Goal: Task Accomplishment & Management: Complete application form

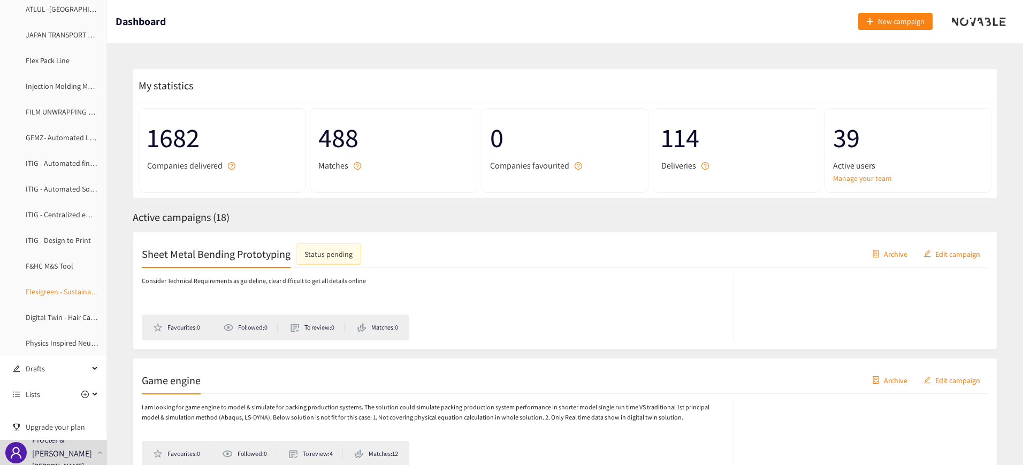
scroll to position [296, 0]
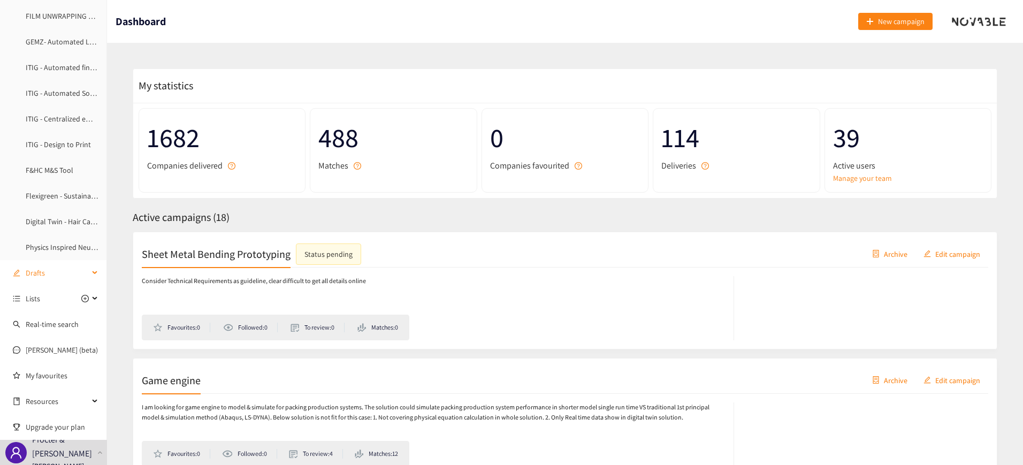
click at [39, 272] on span "Drafts" at bounding box center [57, 272] width 63 height 21
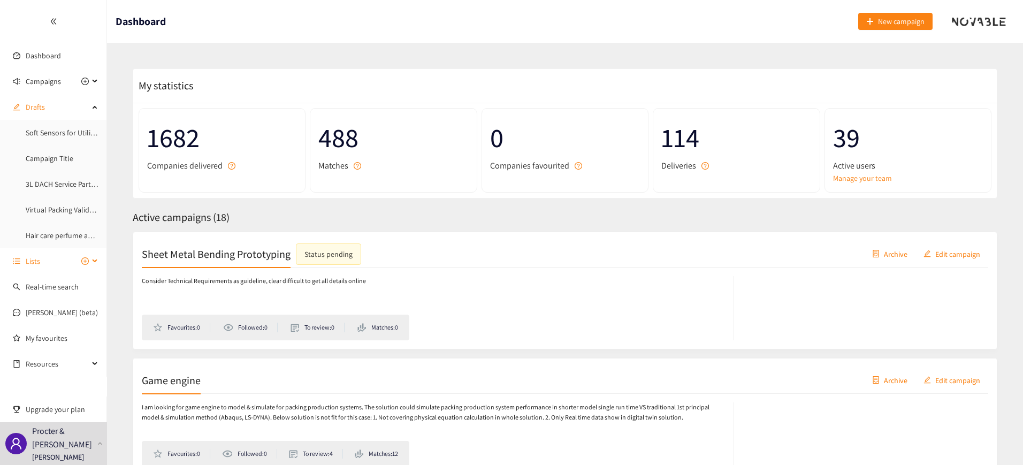
scroll to position [0, 0]
click at [55, 132] on link "Soft Sensors for Utility - Sustainability" at bounding box center [85, 133] width 119 height 10
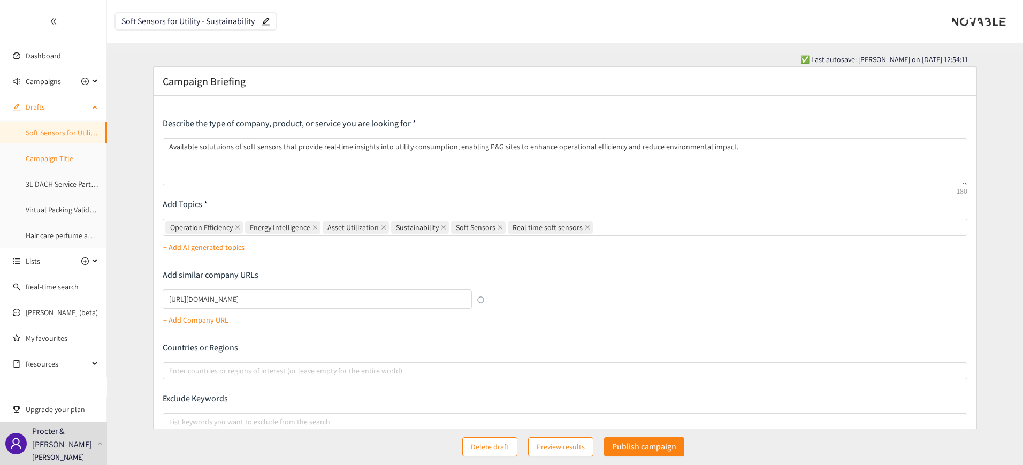
click at [50, 158] on link "Campaign Title" at bounding box center [50, 159] width 48 height 10
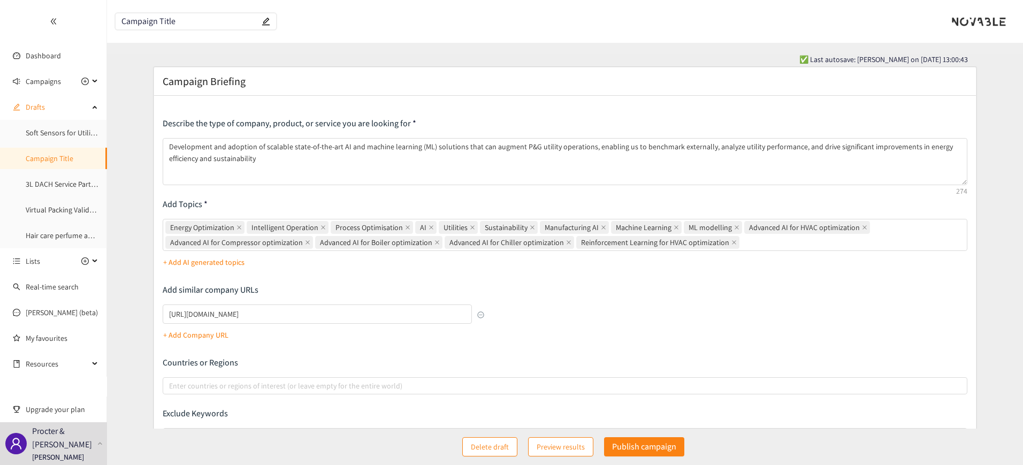
click at [131, 22] on input "Campaign Title" at bounding box center [190, 21] width 138 height 9
drag, startPoint x: 188, startPoint y: 21, endPoint x: 52, endPoint y: 15, distance: 136.1
click at [52, 15] on section "Dashboard Campaigns Sheet Metal Bending Prototyping Game engine Physical AI Ski…" at bounding box center [511, 296] width 1023 height 592
type input "M"
click at [633, 447] on p "Publish campaign" at bounding box center [644, 446] width 64 height 13
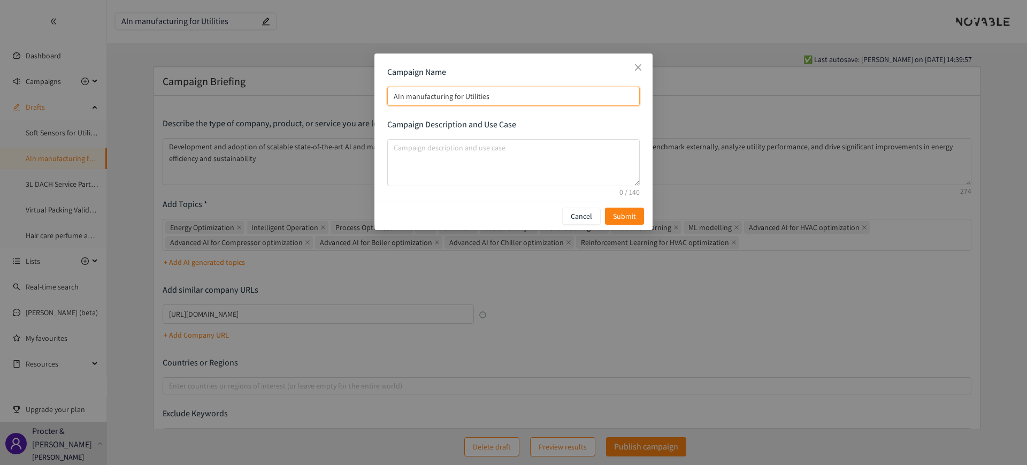
click at [405, 94] on input "AIn manufacturing for Utilities" at bounding box center [513, 96] width 253 height 19
type input "AI manufacturing for Utilities"
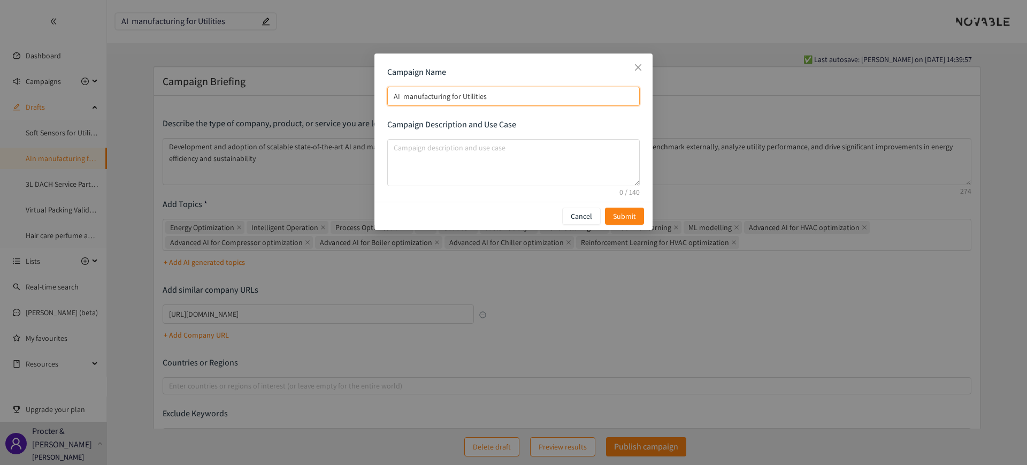
type input "AI i manufacturing for Utilities"
type input "AI in manufacturing for Utilities"
type input "AI in anufacturing for Utilities"
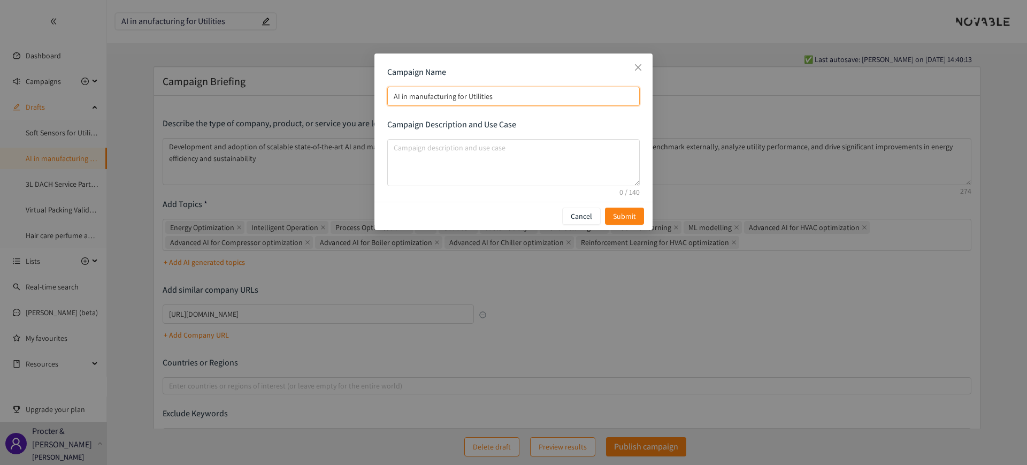
type input "AI in anufacturing for Utilities"
type input "AI in Manufacturing for Utilities"
click at [621, 216] on span "Submit" at bounding box center [624, 216] width 23 height 12
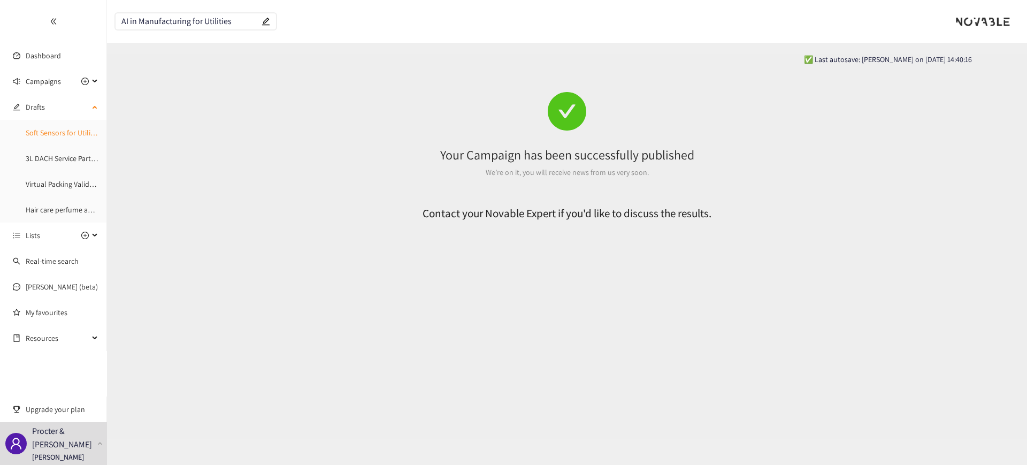
click at [46, 132] on link "Soft Sensors for Utility - Sustainability" at bounding box center [85, 133] width 119 height 10
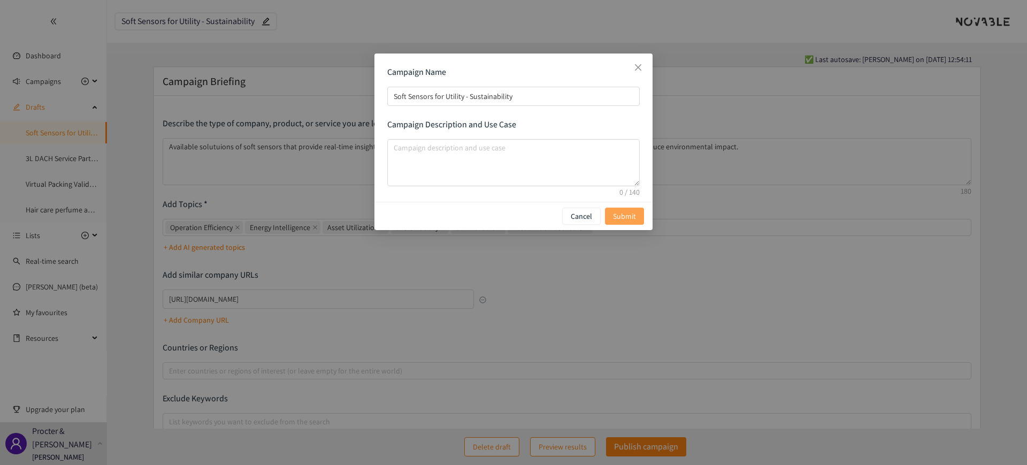
click at [620, 217] on span "Submit" at bounding box center [624, 216] width 23 height 12
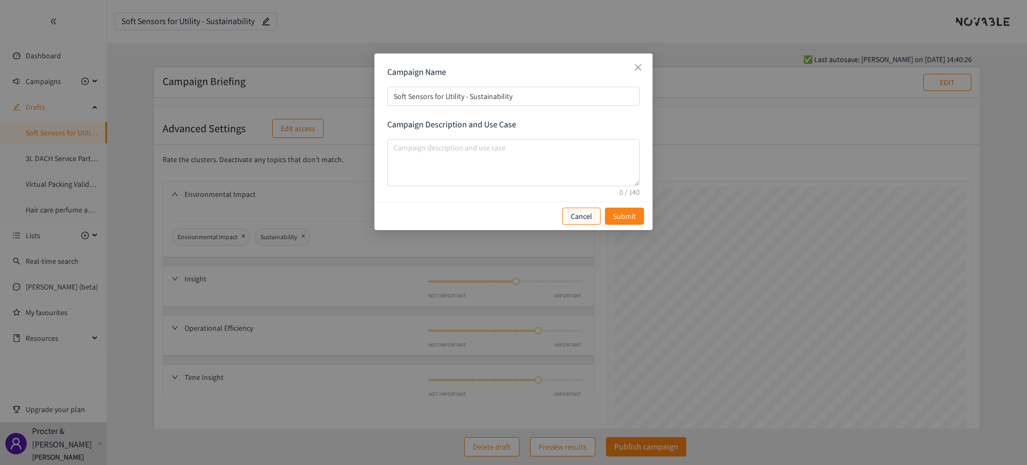
click at [581, 217] on p "Cancel" at bounding box center [581, 216] width 21 height 12
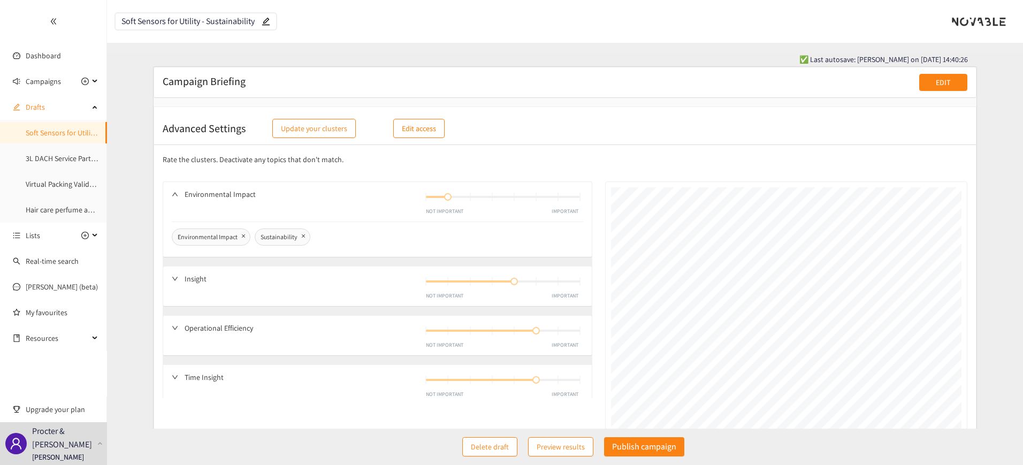
click at [940, 84] on p "EDIT" at bounding box center [943, 83] width 15 height 12
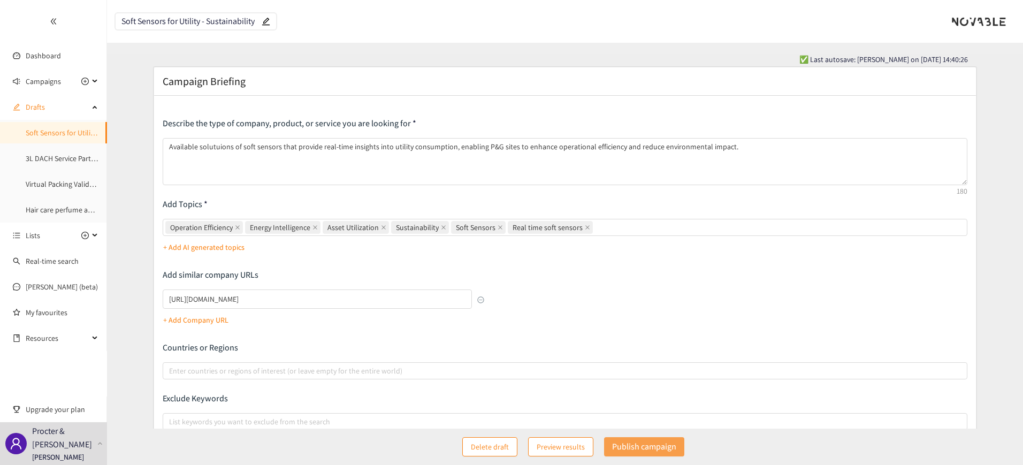
click at [626, 446] on p "Publish campaign" at bounding box center [644, 446] width 64 height 13
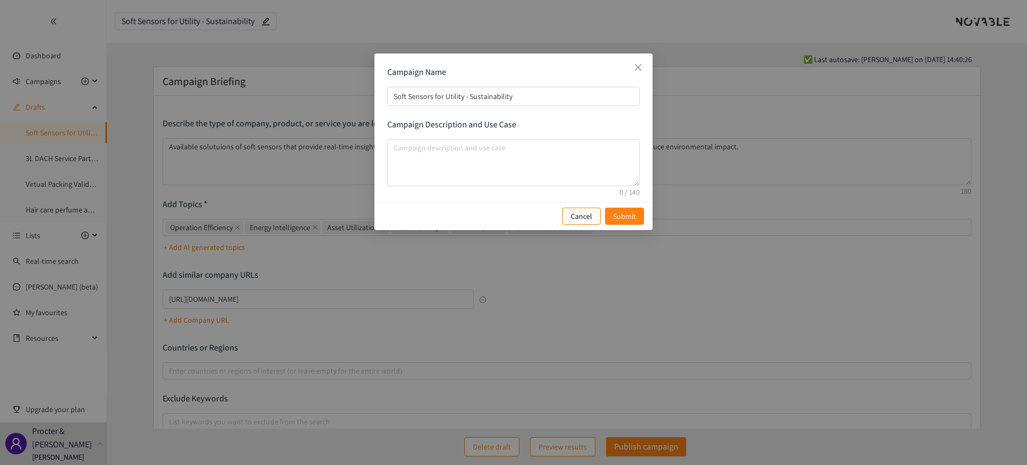
click at [582, 210] on p "Cancel" at bounding box center [581, 216] width 21 height 12
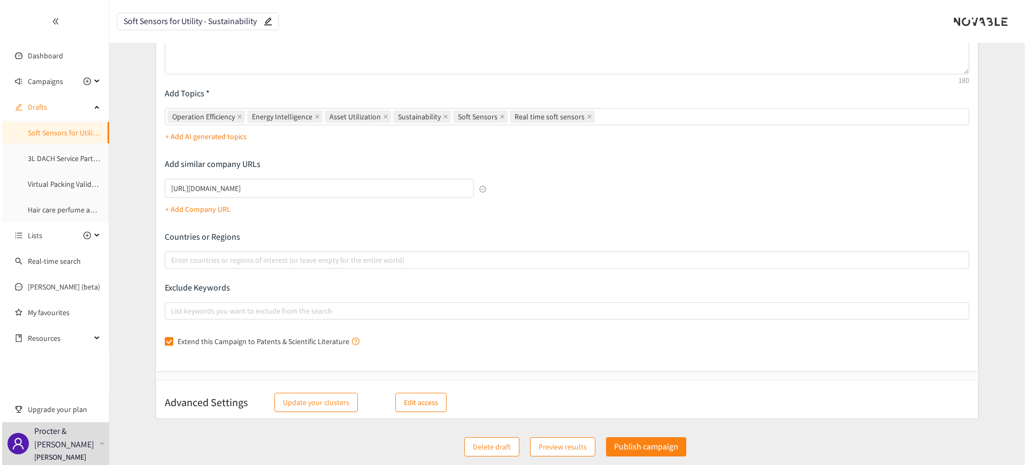
scroll to position [112, 0]
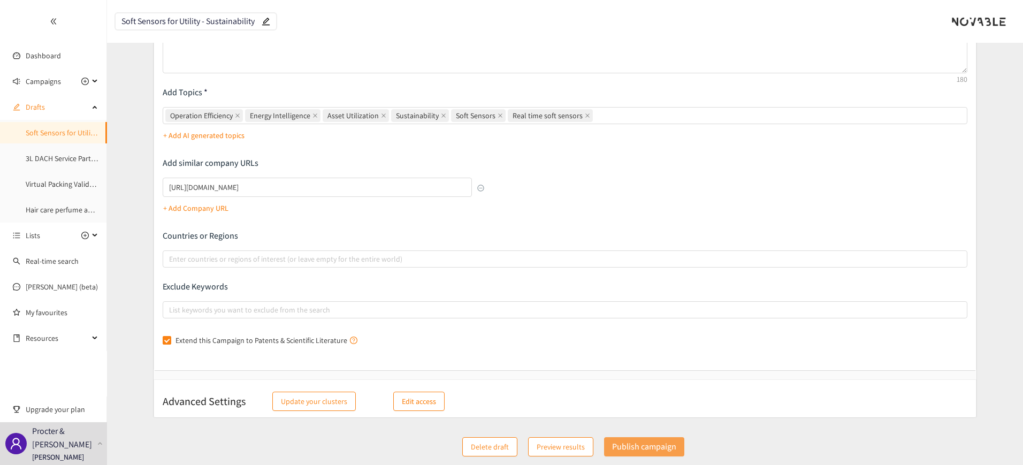
click at [622, 440] on p "Publish campaign" at bounding box center [644, 446] width 64 height 13
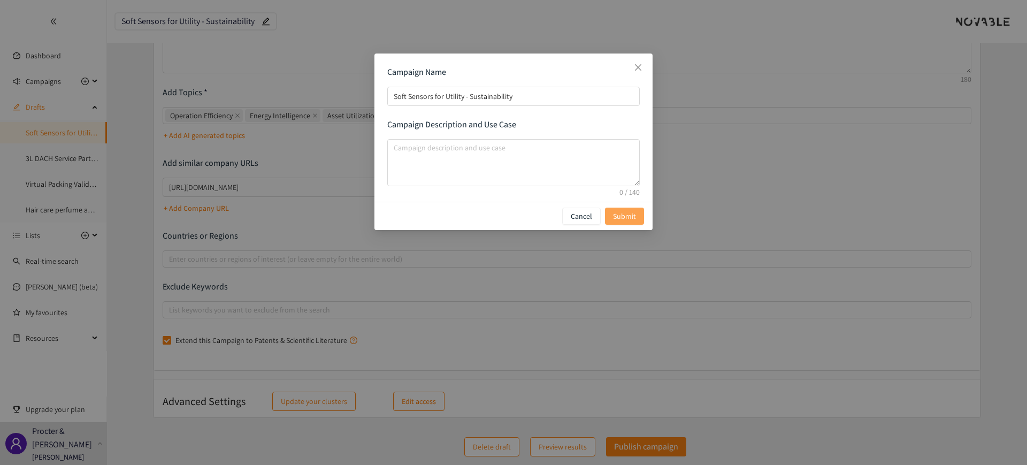
click at [636, 212] on button "Submit" at bounding box center [624, 216] width 39 height 17
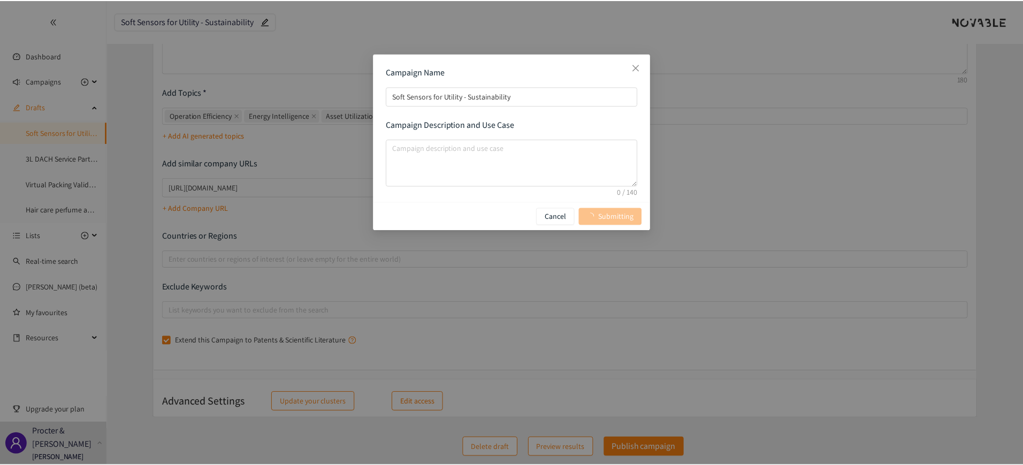
scroll to position [0, 0]
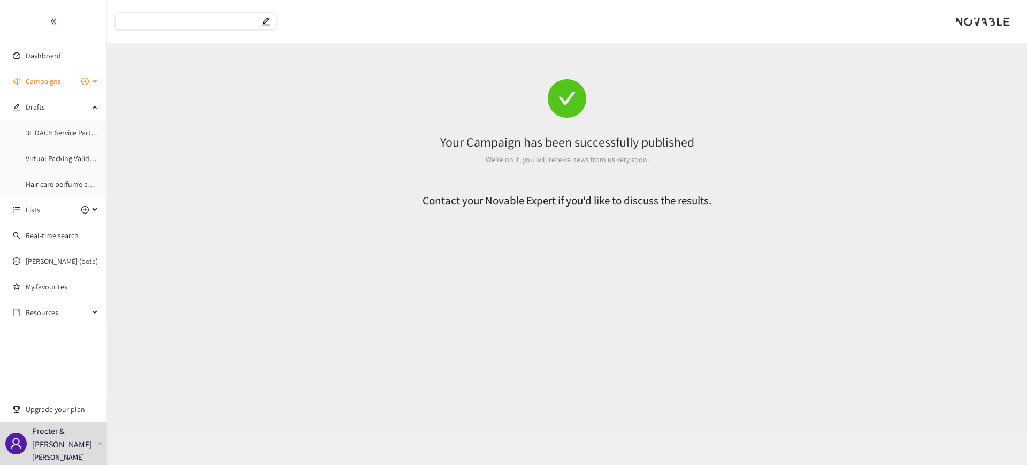
click at [50, 77] on span "Campaigns" at bounding box center [43, 81] width 35 height 21
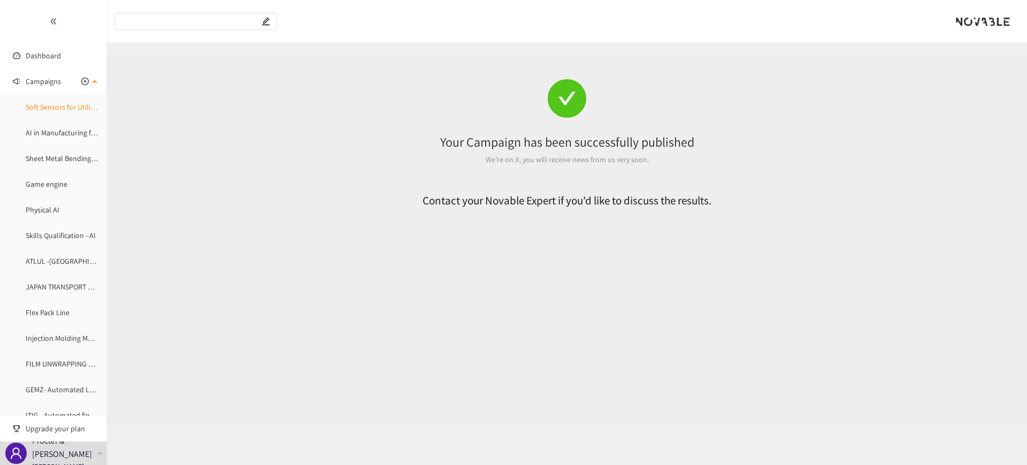
click at [48, 104] on link "Soft Sensors for Utility - Sustainability" at bounding box center [85, 107] width 119 height 10
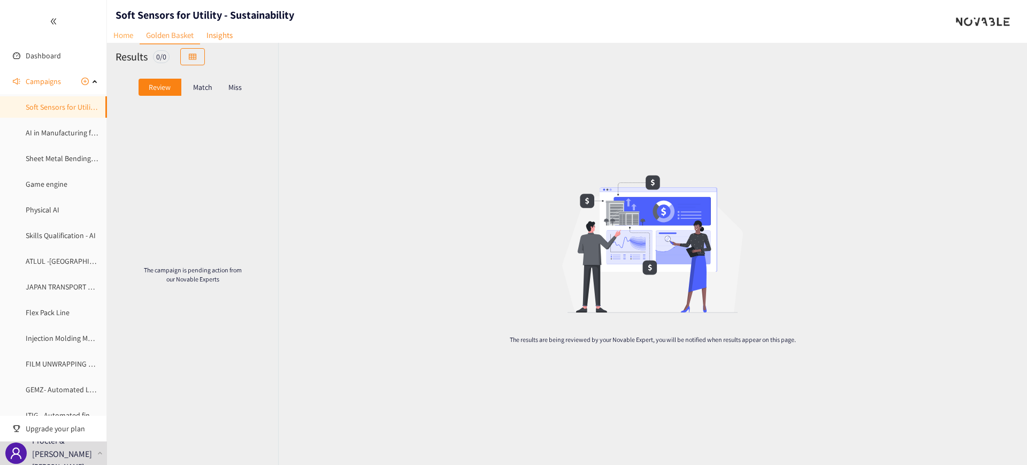
click at [115, 36] on link "Home" at bounding box center [123, 35] width 33 height 17
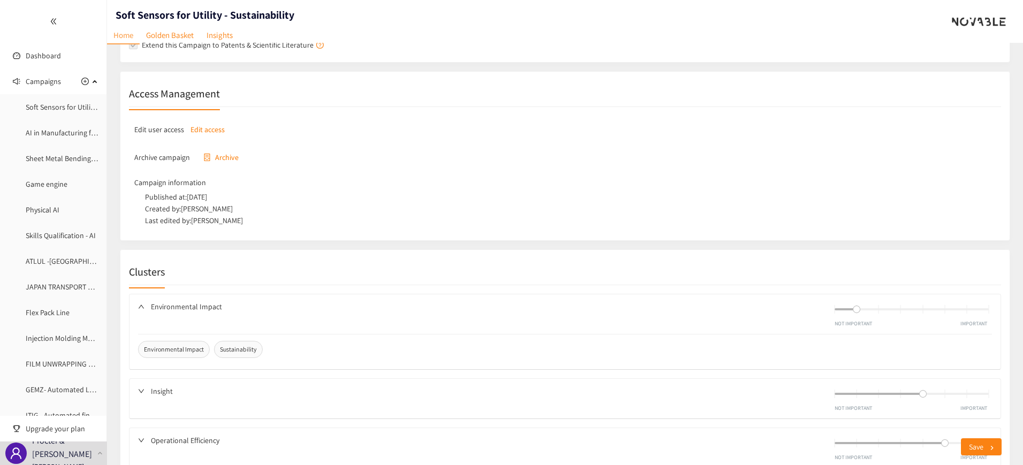
scroll to position [222, 0]
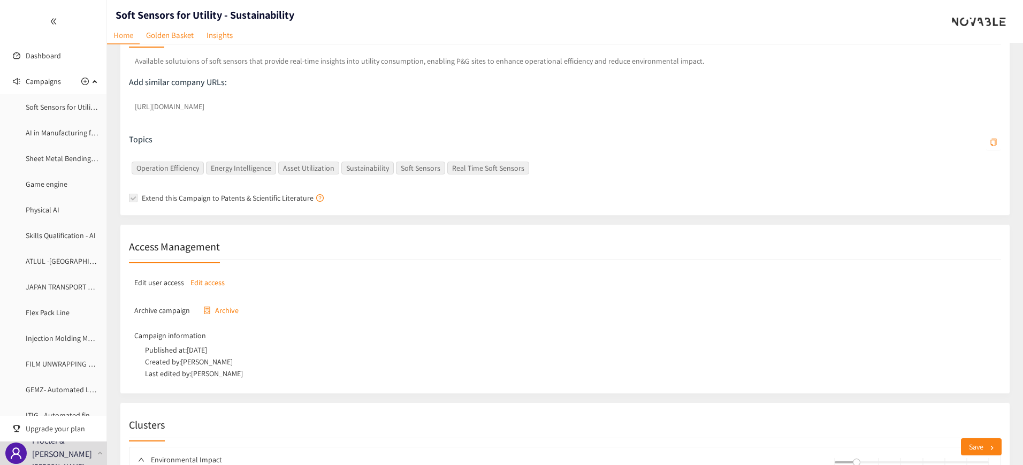
click at [200, 284] on p "Edit access" at bounding box center [208, 283] width 34 height 12
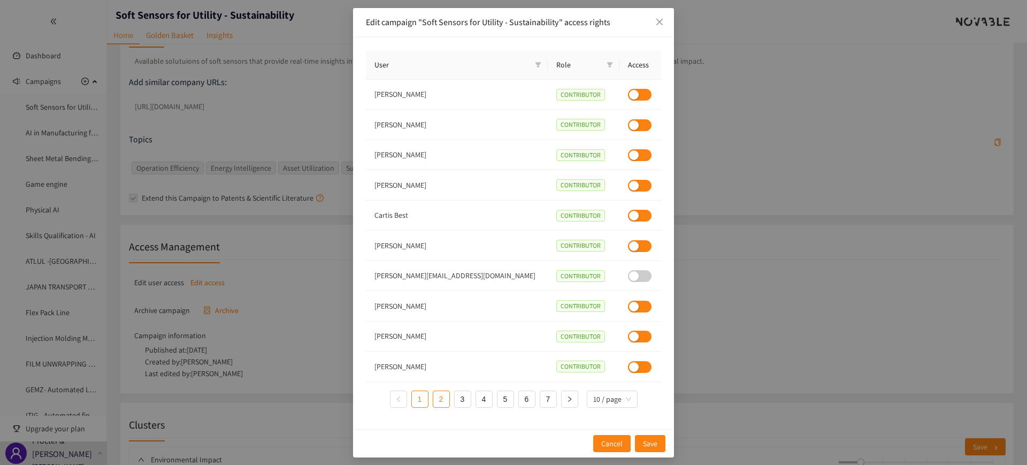
click at [443, 401] on link "2" at bounding box center [441, 399] width 16 height 16
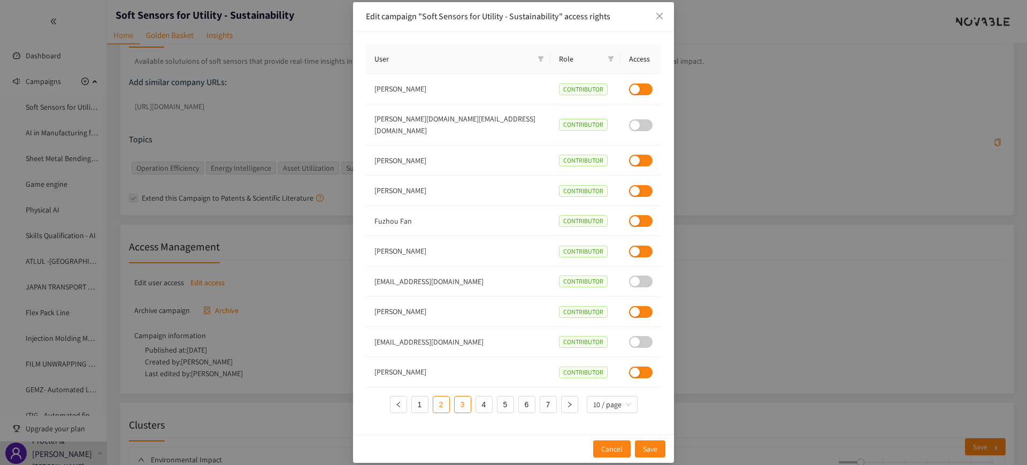
click at [460, 400] on link "3" at bounding box center [463, 405] width 16 height 16
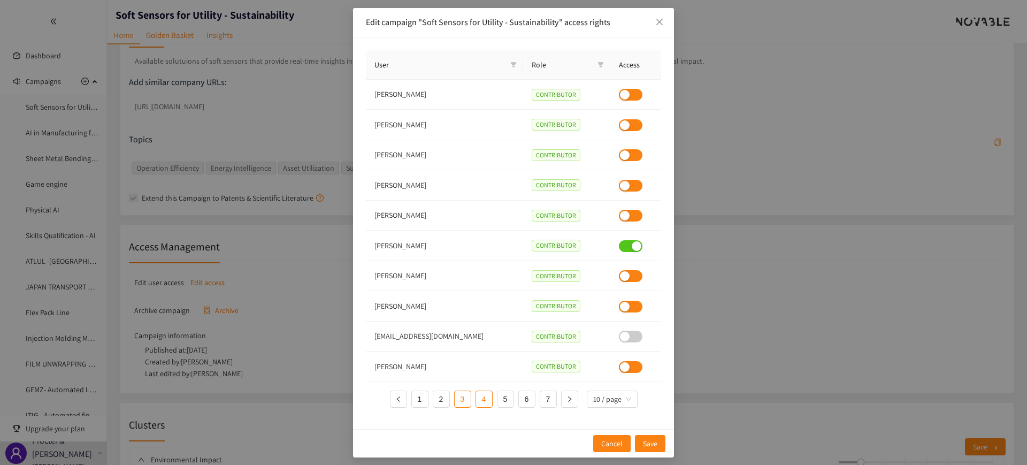
click at [479, 400] on link "4" at bounding box center [484, 399] width 16 height 16
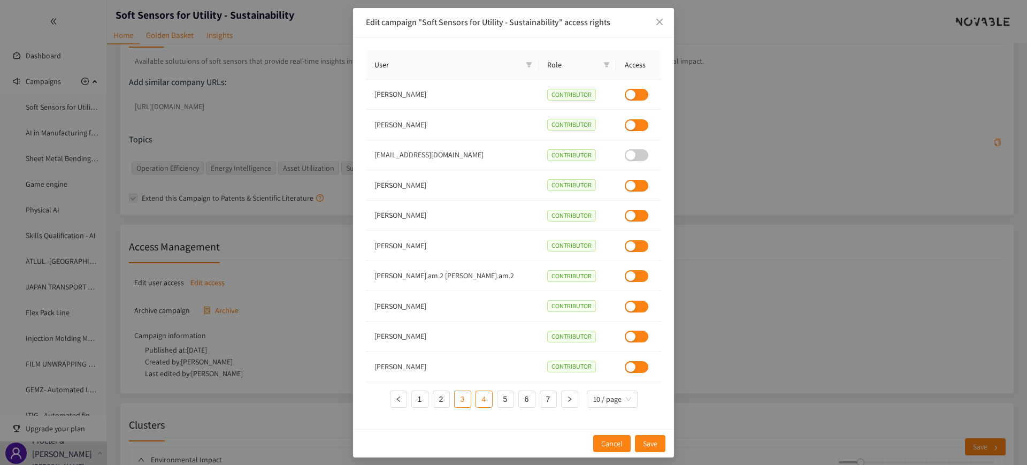
click at [468, 401] on link "3" at bounding box center [463, 399] width 16 height 16
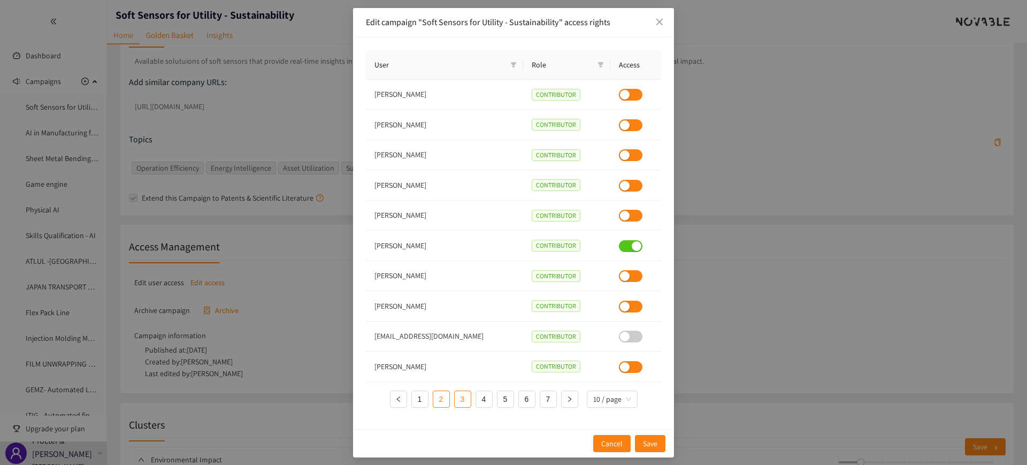
click at [445, 401] on link "2" at bounding box center [441, 399] width 16 height 16
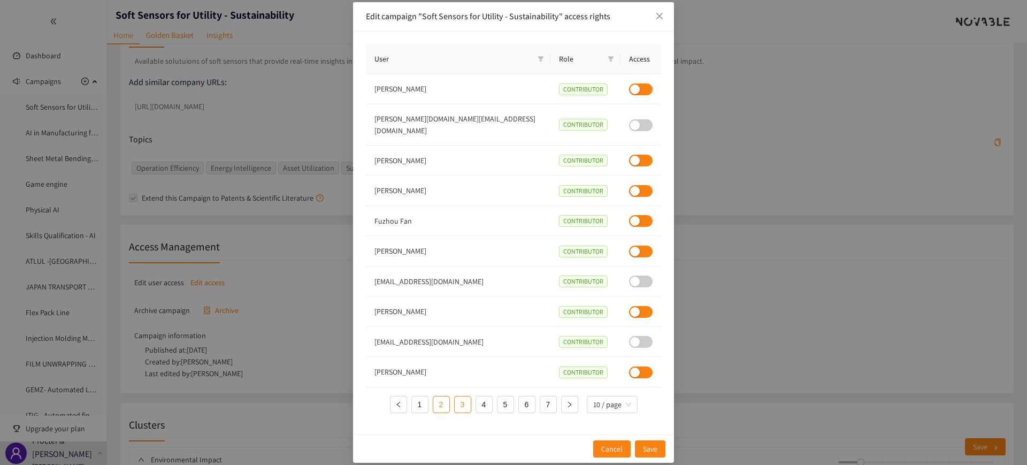
click at [460, 405] on link "3" at bounding box center [463, 405] width 16 height 16
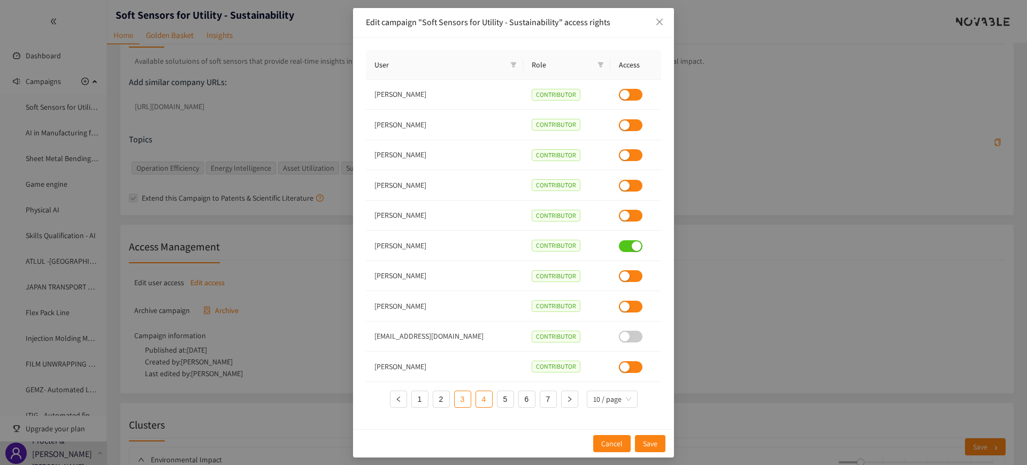
click at [484, 404] on link "4" at bounding box center [484, 399] width 16 height 16
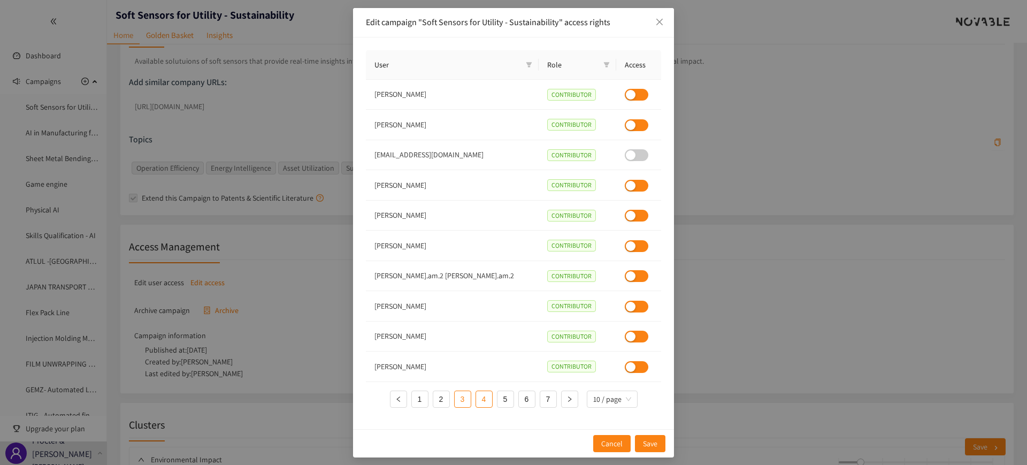
click at [468, 402] on link "3" at bounding box center [463, 399] width 16 height 16
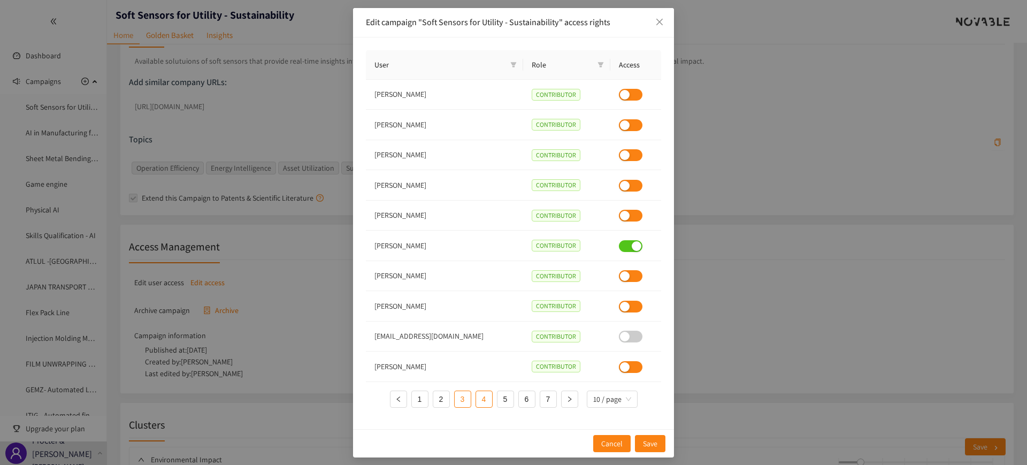
click at [481, 400] on link "4" at bounding box center [484, 399] width 16 height 16
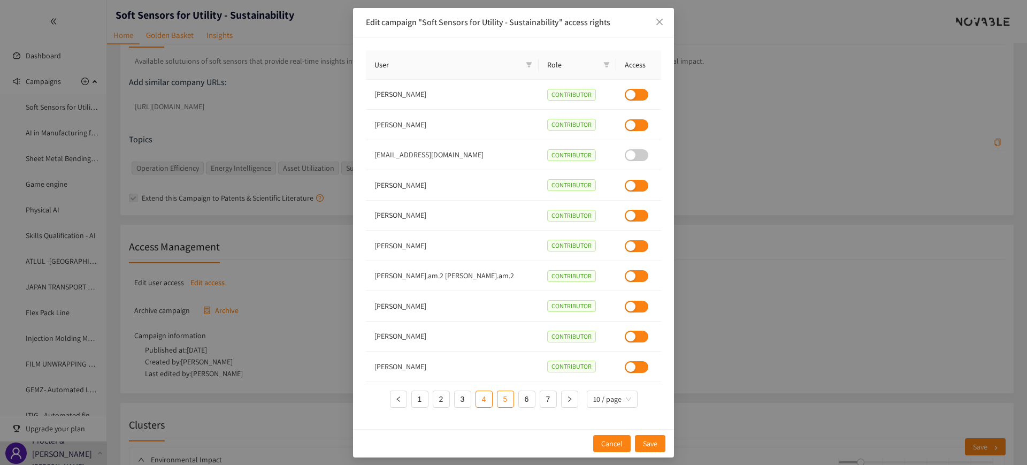
click at [506, 400] on link "5" at bounding box center [506, 399] width 16 height 16
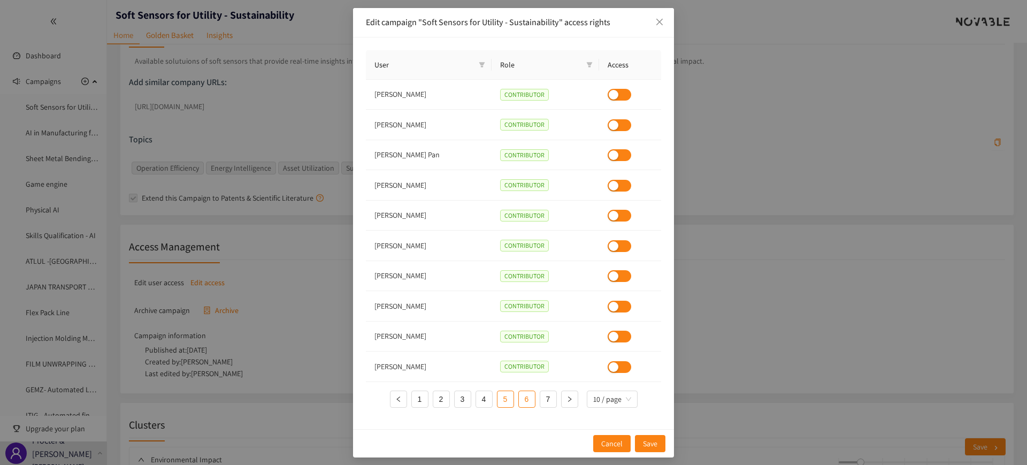
click at [522, 399] on link "6" at bounding box center [527, 399] width 16 height 16
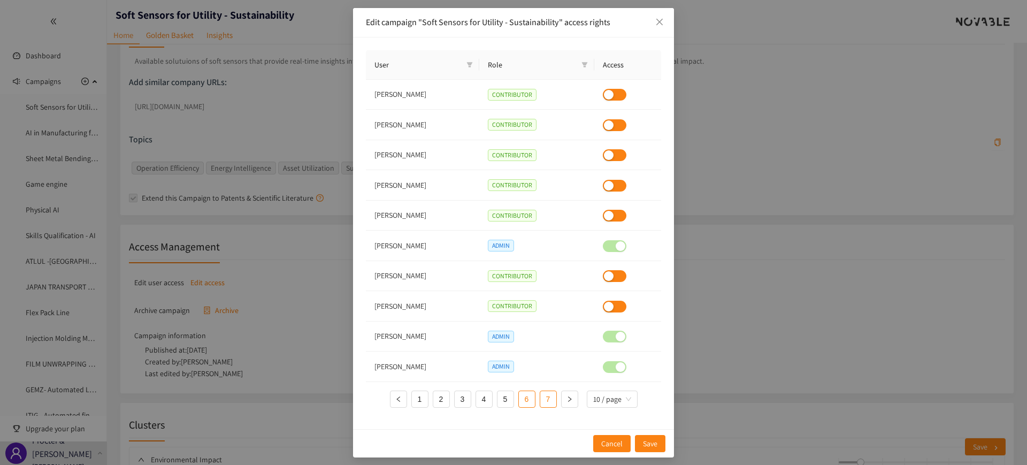
click at [548, 401] on link "7" at bounding box center [548, 399] width 16 height 16
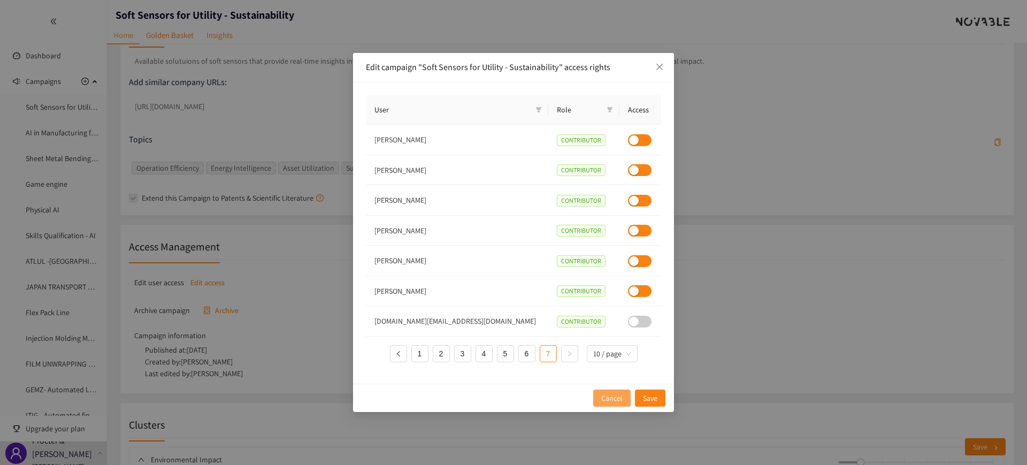
click at [600, 395] on button "Cancel" at bounding box center [611, 398] width 37 height 17
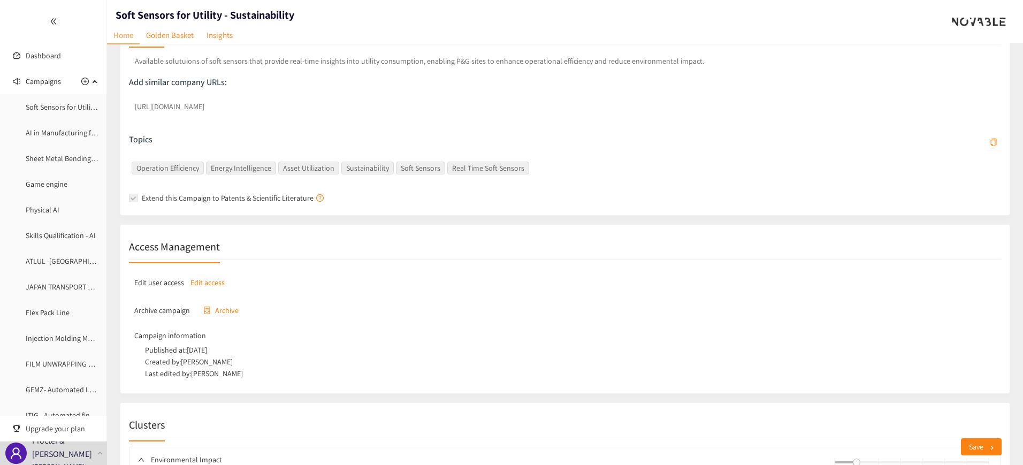
click at [203, 281] on p "Edit access" at bounding box center [208, 283] width 34 height 12
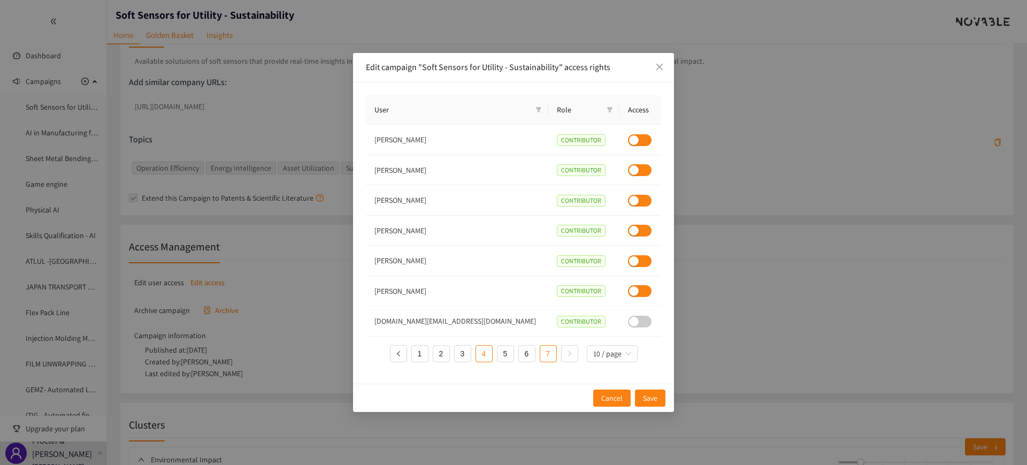
click at [480, 355] on link "4" at bounding box center [484, 354] width 16 height 16
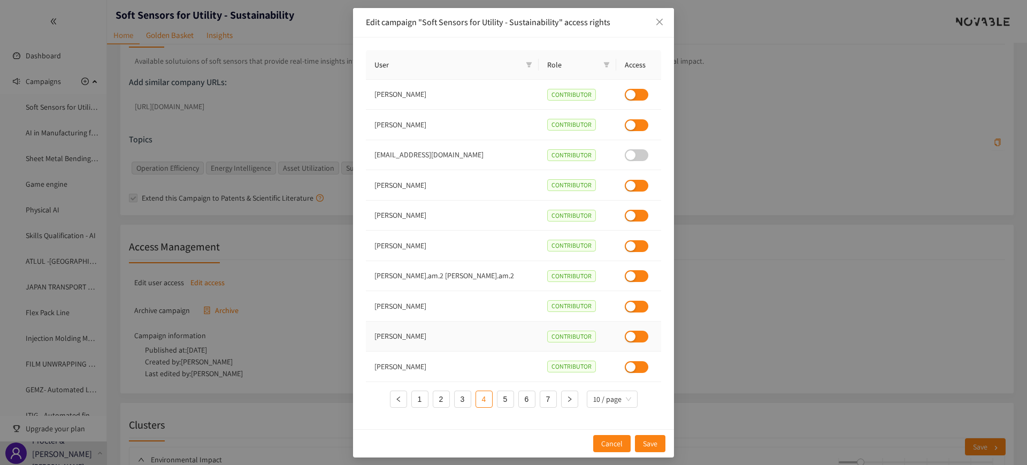
click at [626, 334] on div "button" at bounding box center [631, 337] width 10 height 10
click at [648, 441] on span "Save" at bounding box center [650, 444] width 14 height 12
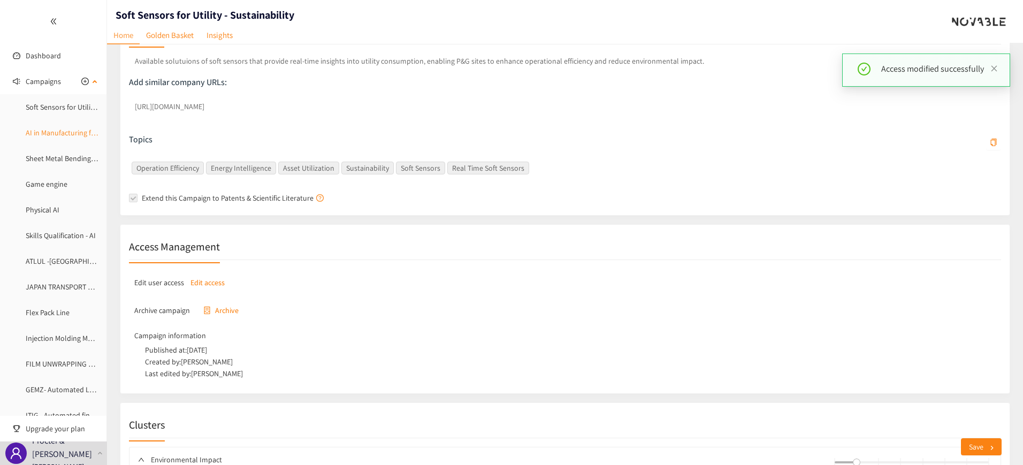
click at [50, 128] on link "AI in Manufacturing for Utilities" at bounding box center [75, 133] width 98 height 10
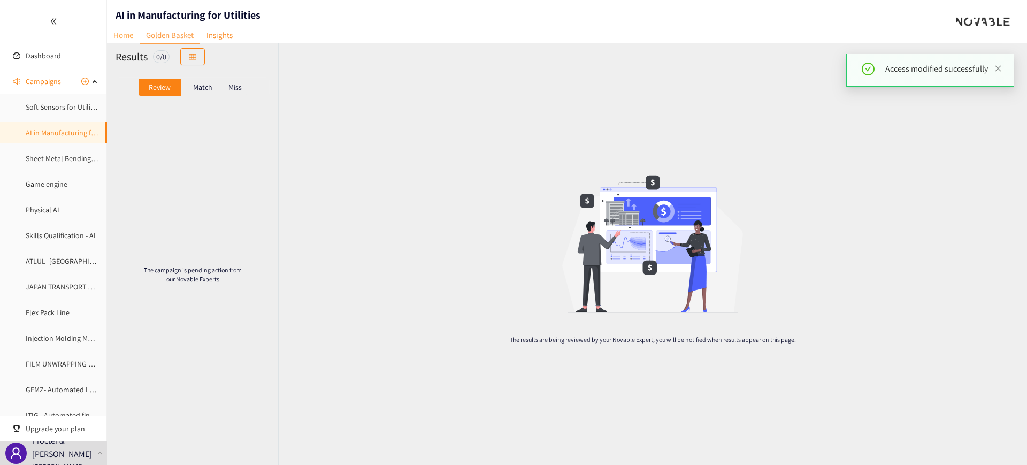
click at [131, 33] on link "Home" at bounding box center [123, 35] width 33 height 17
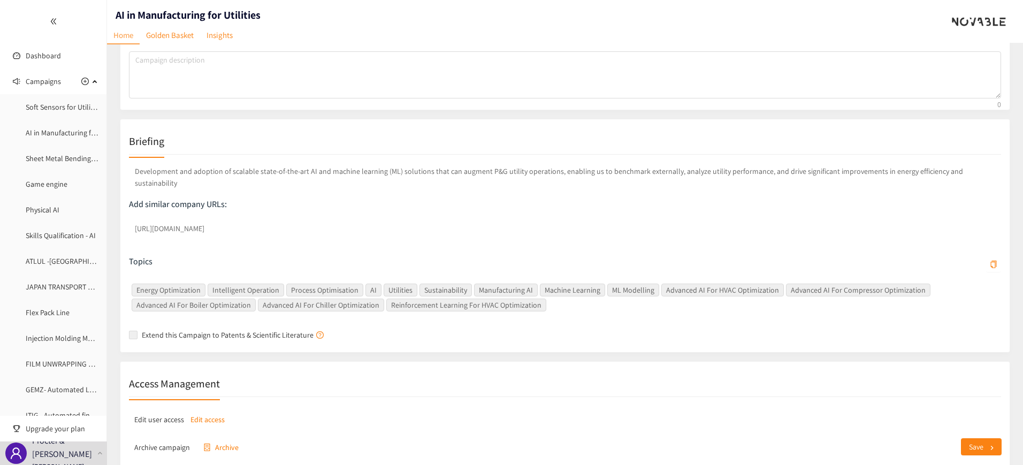
scroll to position [334, 0]
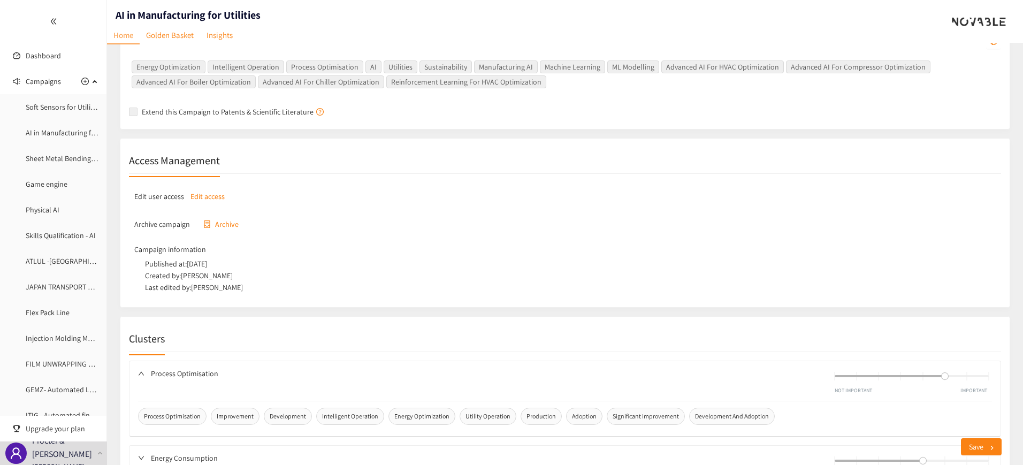
click at [209, 191] on p "Edit access" at bounding box center [208, 197] width 34 height 12
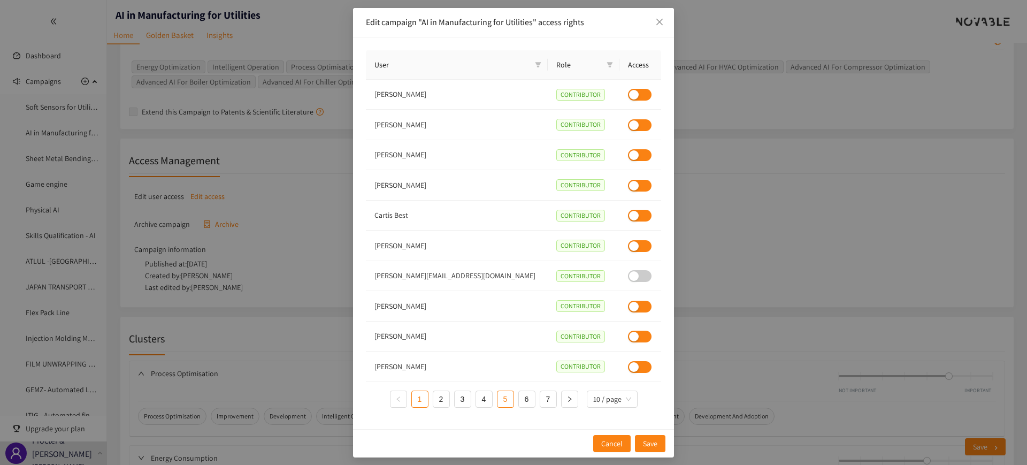
click at [503, 400] on link "5" at bounding box center [506, 399] width 16 height 16
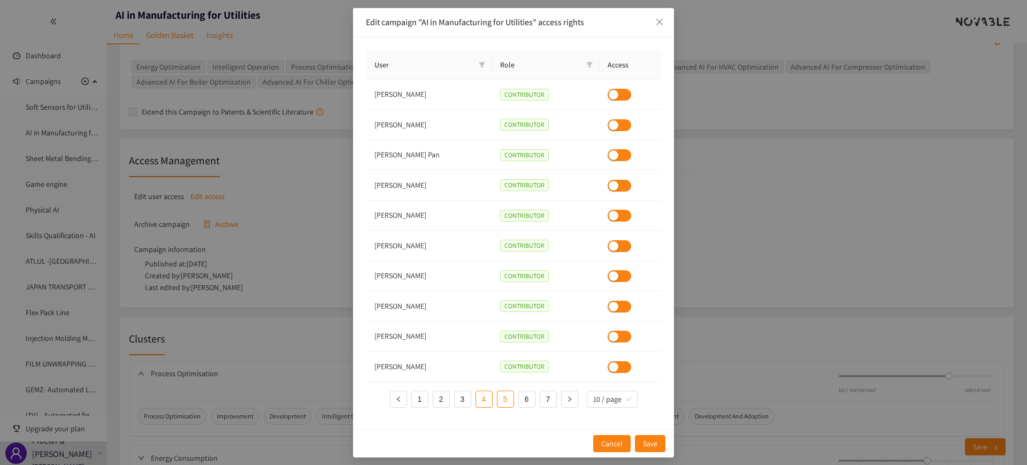
click at [483, 397] on link "4" at bounding box center [484, 399] width 16 height 16
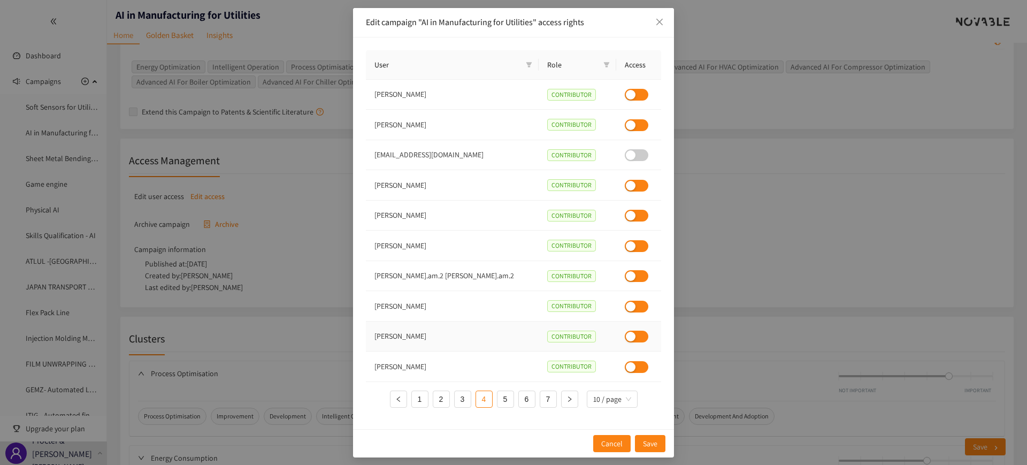
click at [626, 333] on div "button" at bounding box center [631, 337] width 10 height 10
click at [653, 442] on span "Save" at bounding box center [650, 444] width 14 height 12
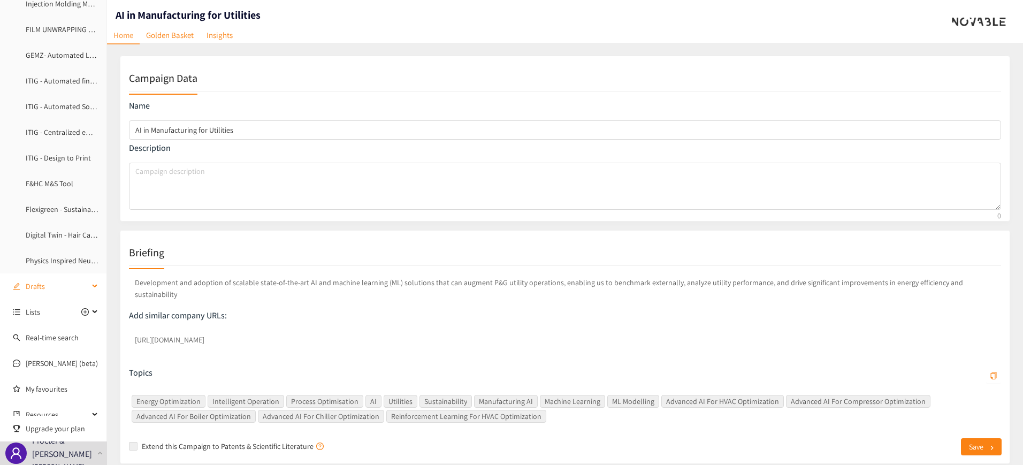
click at [90, 290] on div "Drafts" at bounding box center [53, 286] width 107 height 21
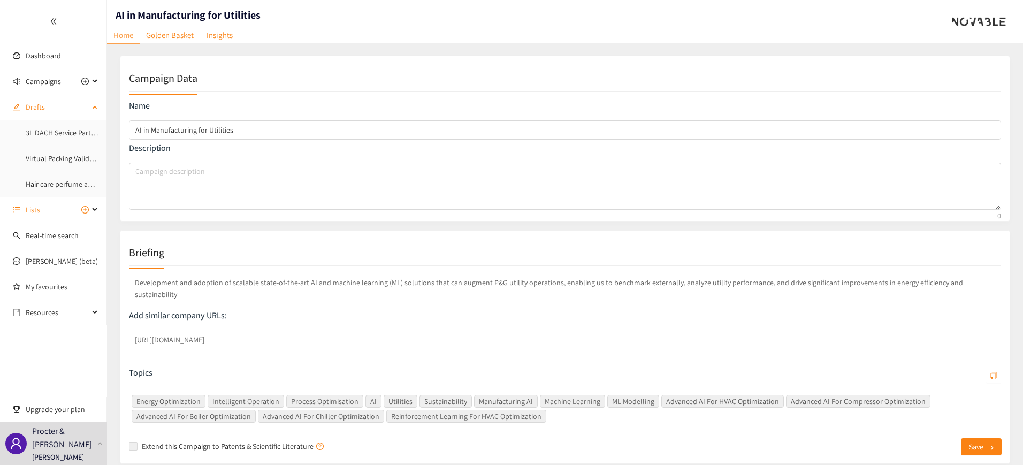
scroll to position [0, 0]
click at [53, 134] on link "3L DACH Service Partner Laundry" at bounding box center [78, 133] width 104 height 10
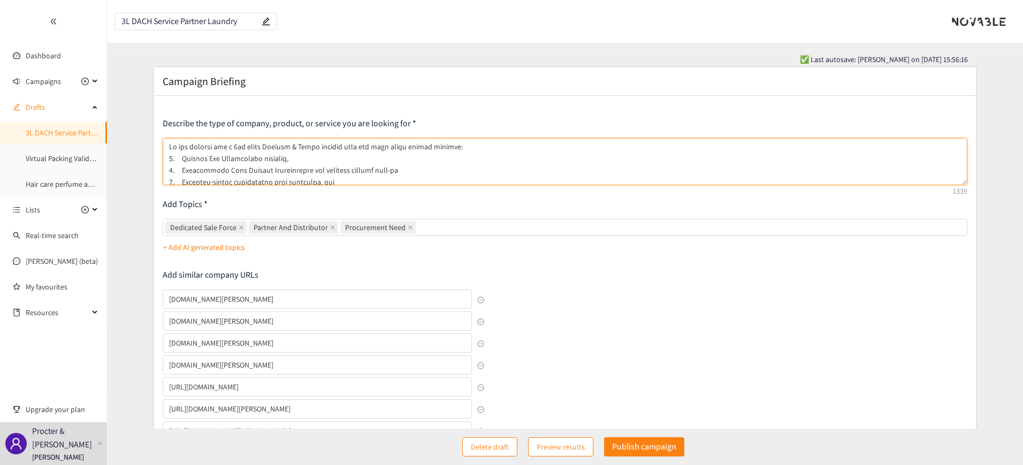
click at [344, 150] on textarea at bounding box center [565, 161] width 805 height 47
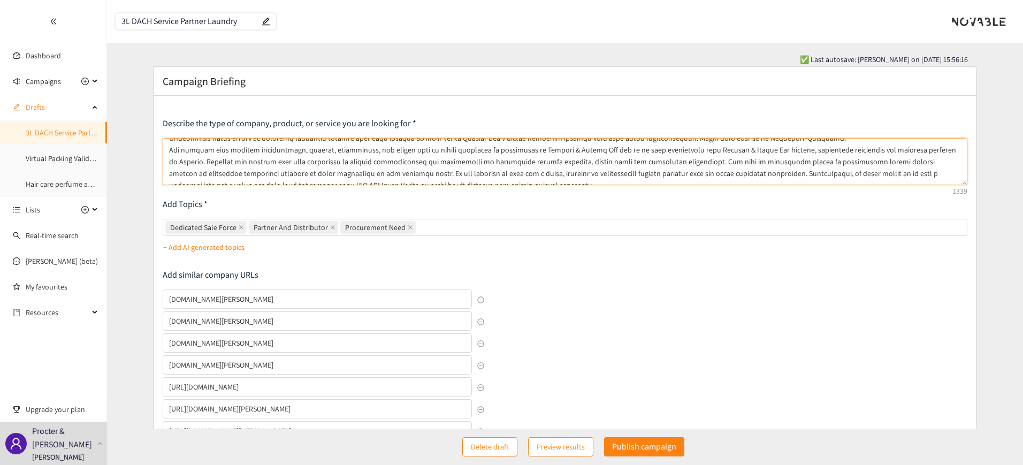
scroll to position [88, 0]
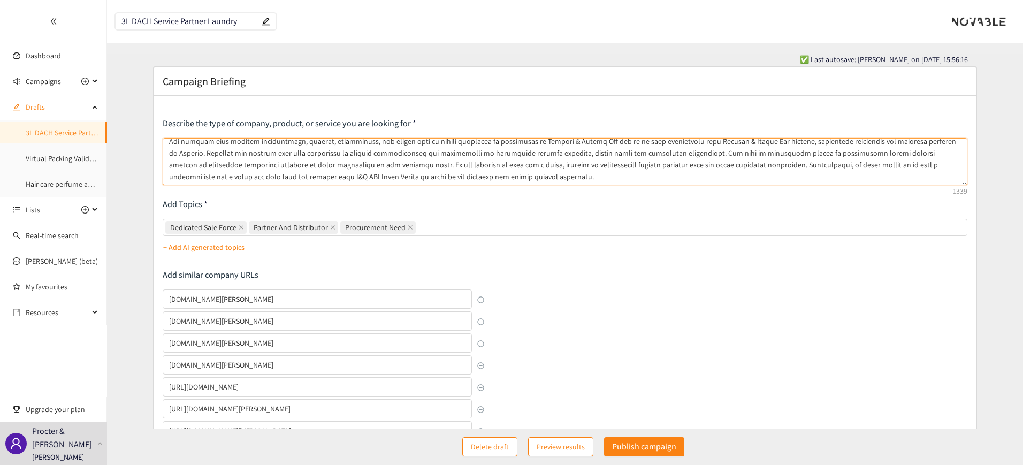
click at [279, 174] on textarea at bounding box center [565, 161] width 805 height 47
click at [451, 226] on div "Dedicated Sale Force Partner And Distributor Procurement Need" at bounding box center [559, 227] width 789 height 15
type textarea "We are looking for a 3rd party Service & Sales partner that can help drive grow…"
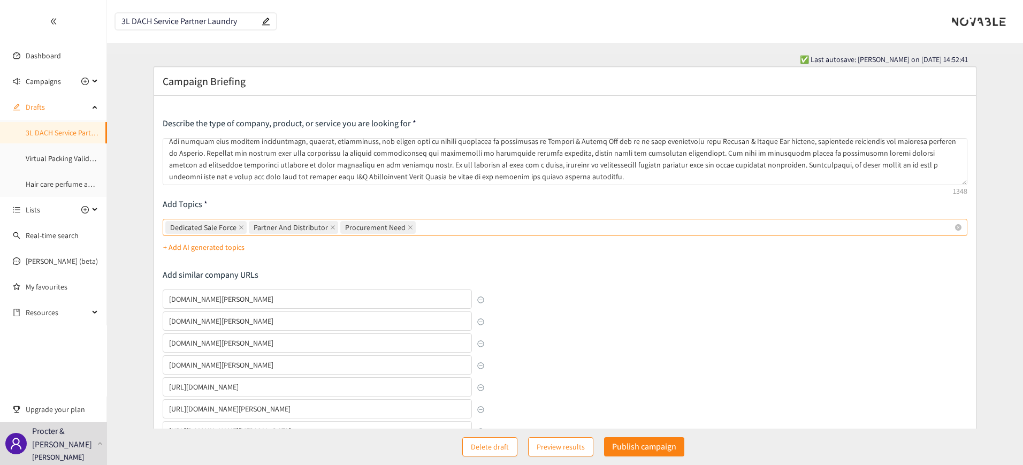
click at [420, 226] on input "Dedicated Sale Force Partner And Distributor Procurement Need" at bounding box center [419, 227] width 2 height 13
type input "Sales Force"
click at [461, 226] on icon "close" at bounding box center [463, 227] width 5 height 5
click at [471, 226] on input "Dedicated Sale Force Partner And Distributor Procurement Need Sales Force" at bounding box center [472, 227] width 2 height 13
type input "Sales Field Service"
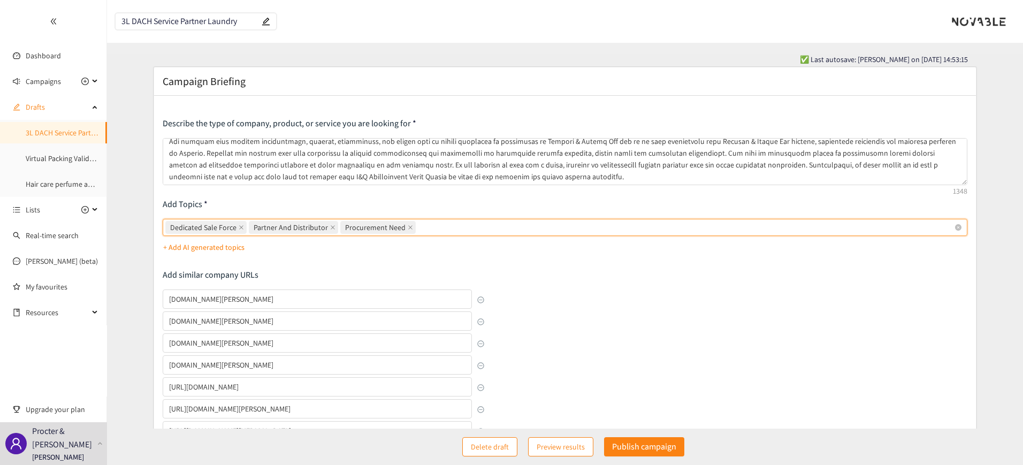
click at [471, 247] on div "+ Add AI generated topics" at bounding box center [565, 247] width 805 height 17
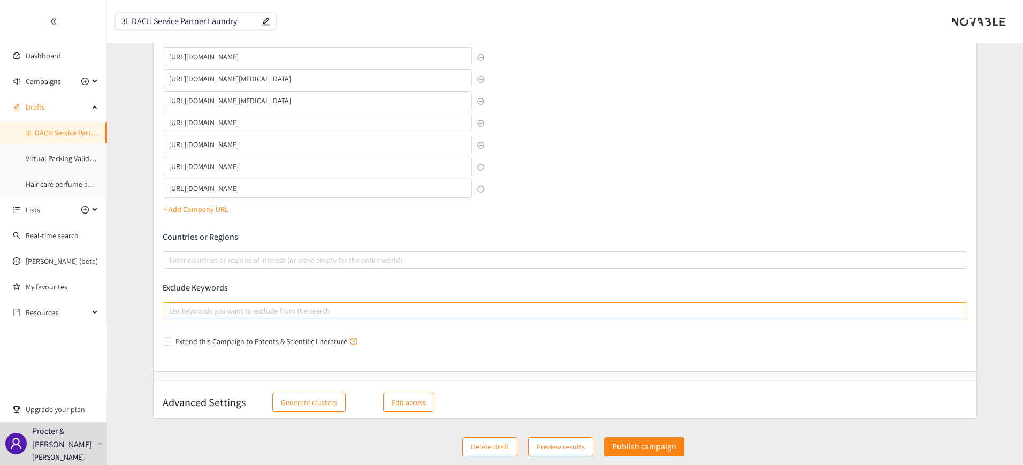
scroll to position [507, 0]
click at [398, 399] on p "Edit access" at bounding box center [409, 401] width 34 height 12
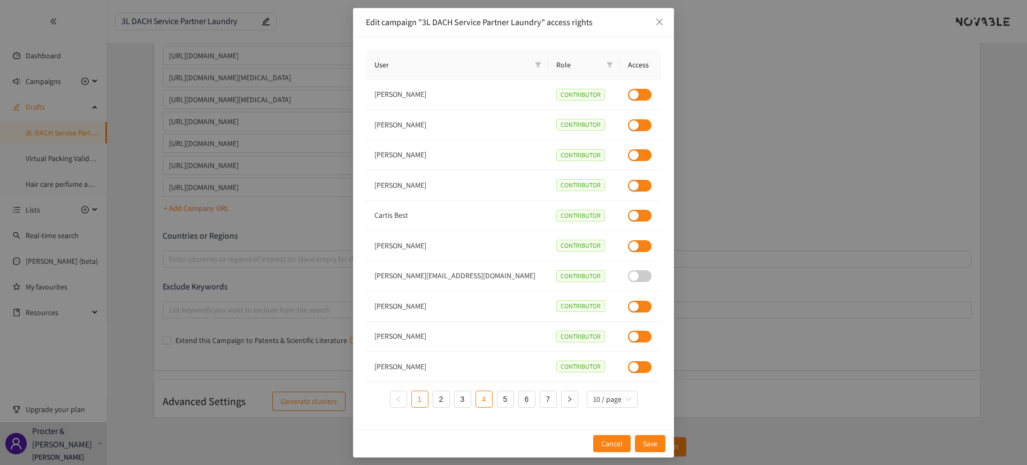
click at [490, 397] on link "4" at bounding box center [484, 399] width 16 height 16
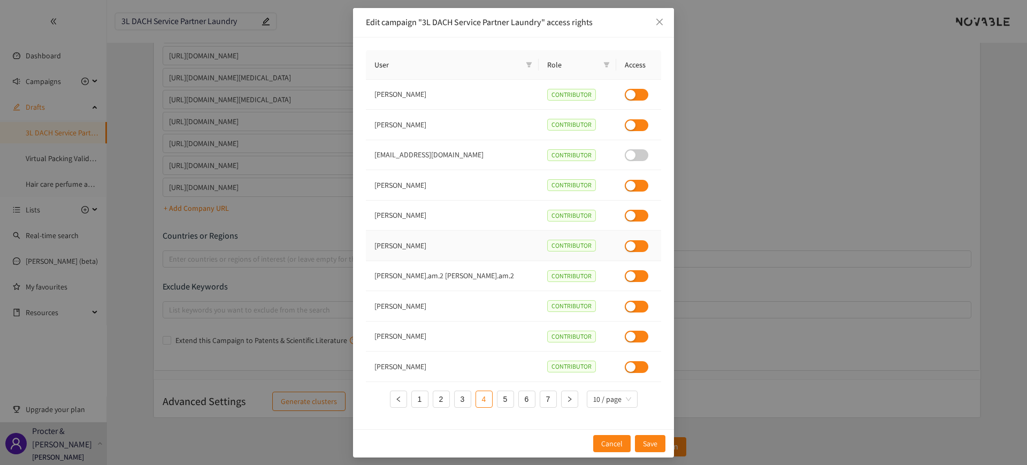
click at [626, 246] on div "button" at bounding box center [631, 246] width 10 height 10
click at [650, 444] on span "Save" at bounding box center [650, 444] width 14 height 12
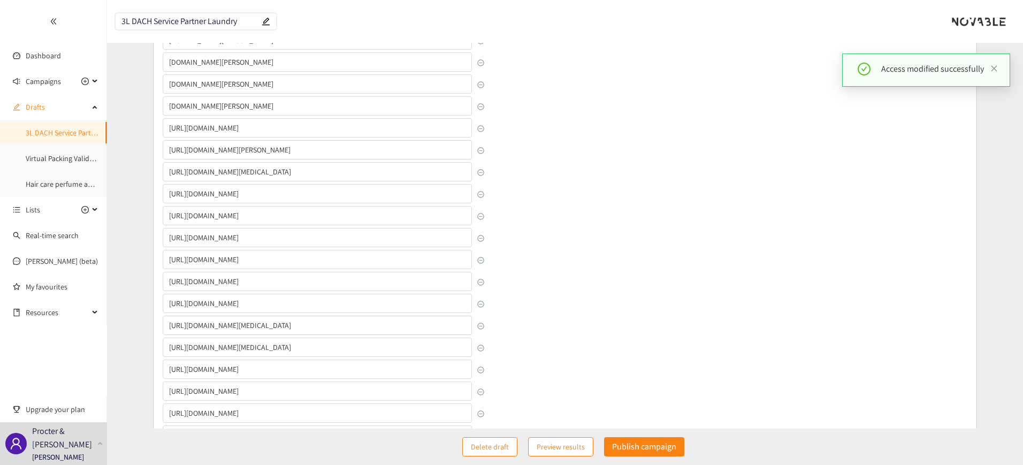
scroll to position [0, 0]
